Goal: Complete application form

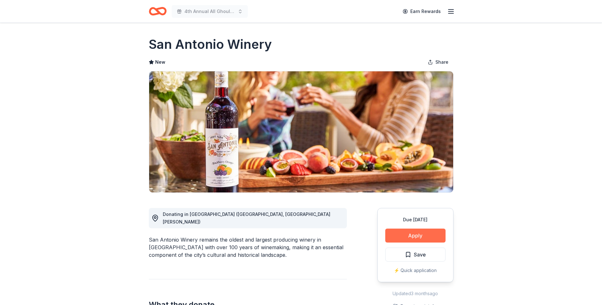
click at [425, 235] on button "Apply" at bounding box center [415, 236] width 60 height 14
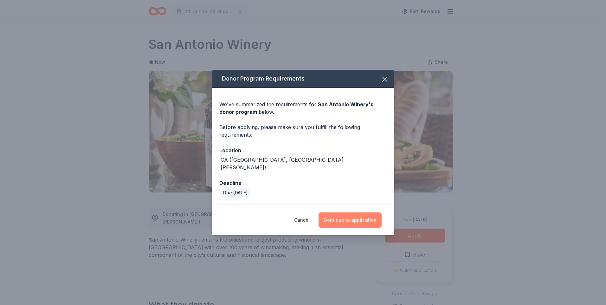
click at [360, 219] on button "Continue to application" at bounding box center [350, 220] width 63 height 15
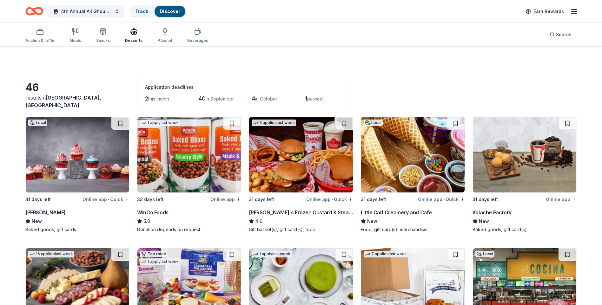
scroll to position [1047, 0]
